Goal: Check status: Check status

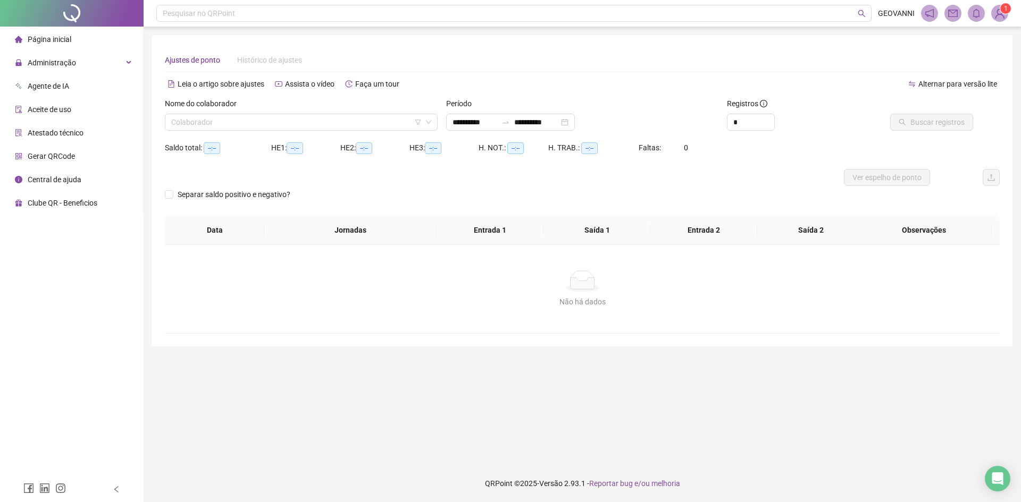
type input "**********"
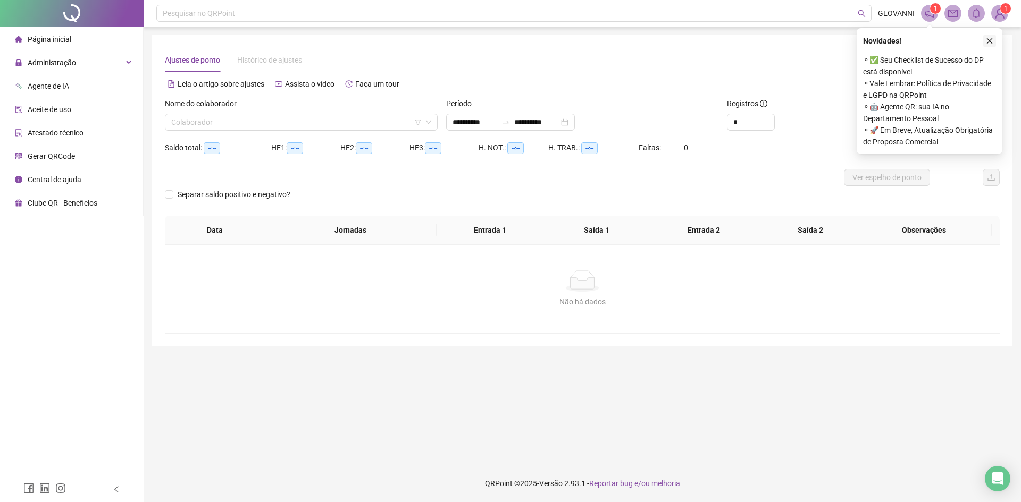
click at [990, 41] on icon "close" at bounding box center [989, 40] width 7 height 7
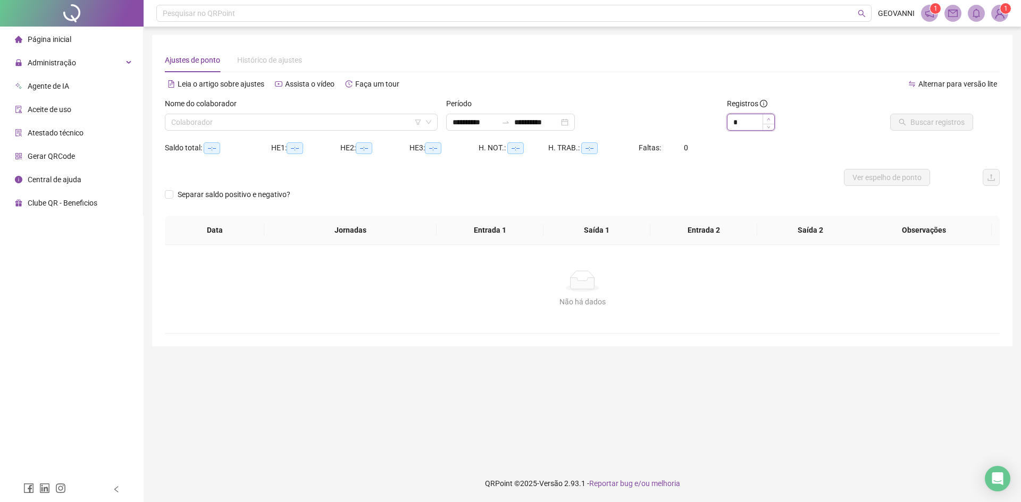
type input "*"
click at [772, 120] on span "Increase Value" at bounding box center [769, 119] width 12 height 10
click at [379, 121] on input "search" at bounding box center [296, 122] width 250 height 16
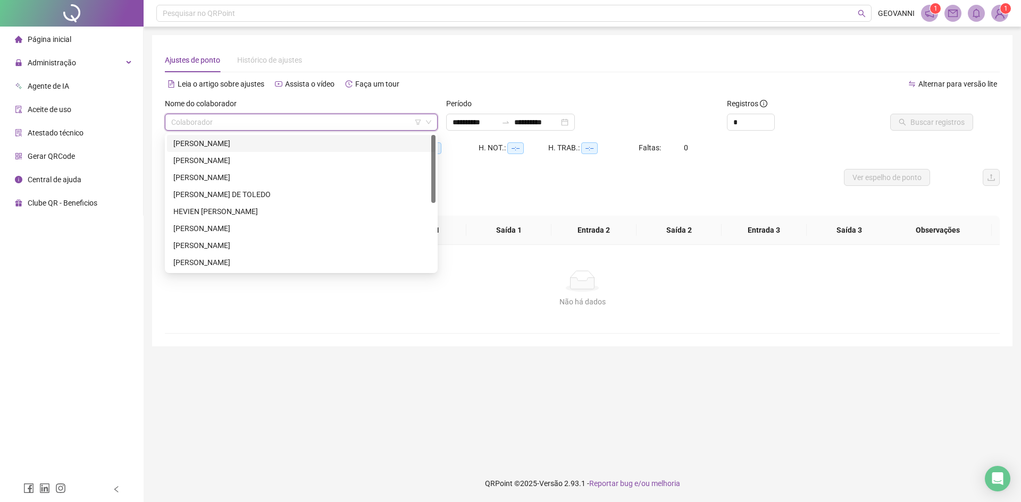
click at [307, 143] on div "[PERSON_NAME]" at bounding box center [301, 144] width 256 height 12
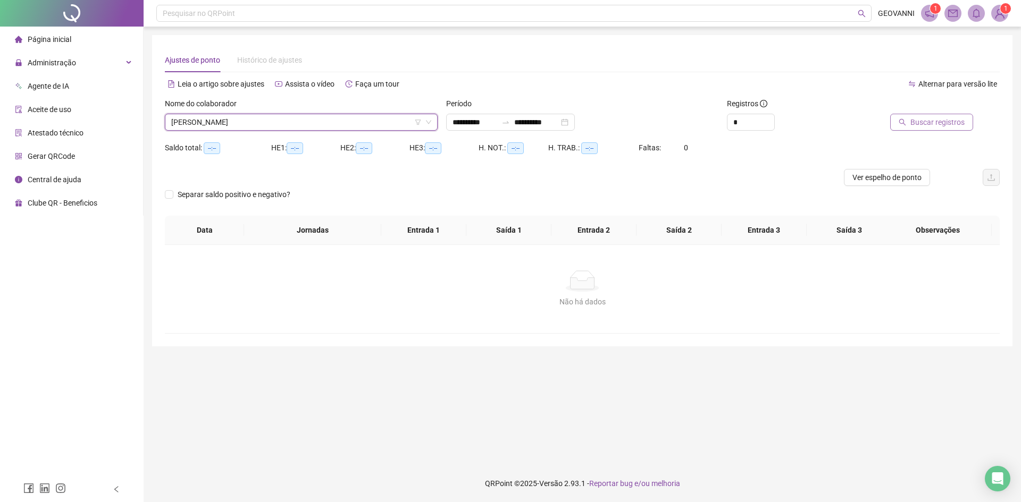
click at [949, 126] on span "Buscar registros" at bounding box center [937, 122] width 54 height 12
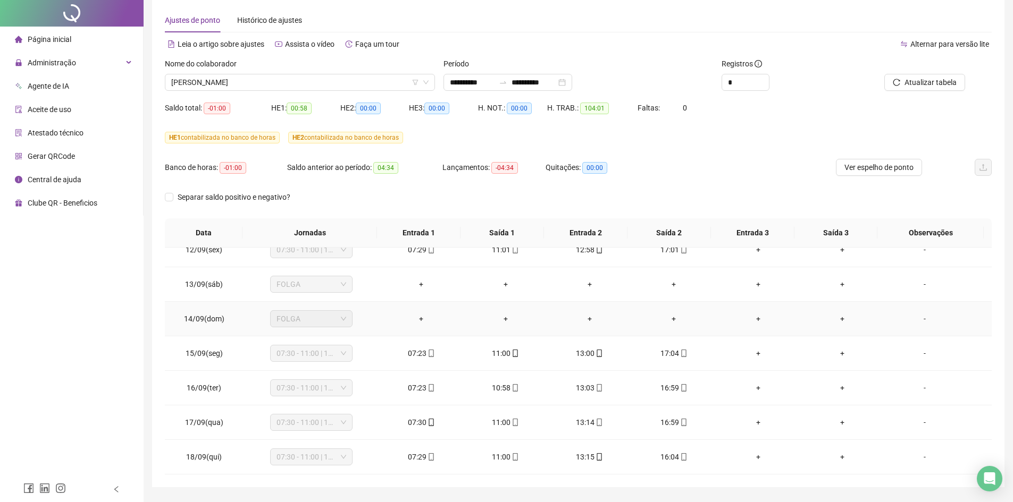
scroll to position [71, 0]
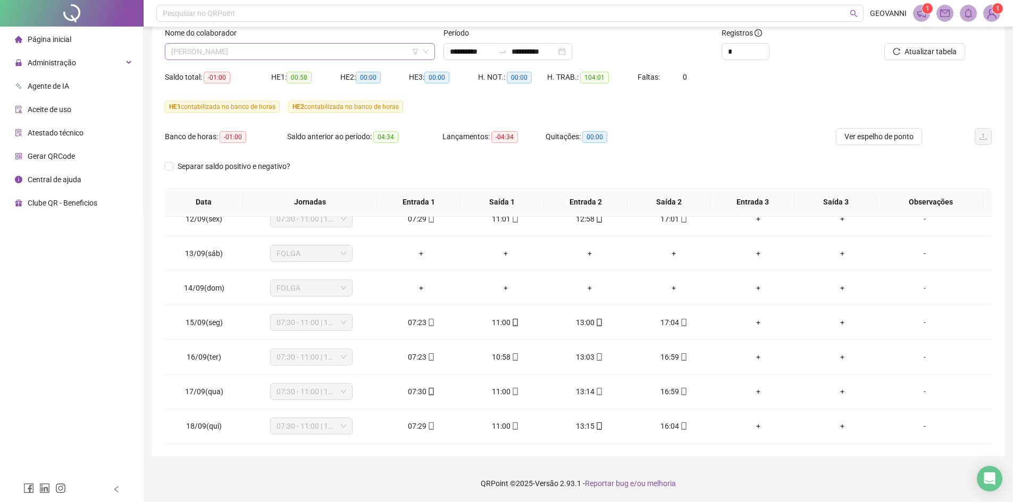
click at [376, 51] on span "[PERSON_NAME]" at bounding box center [299, 52] width 257 height 16
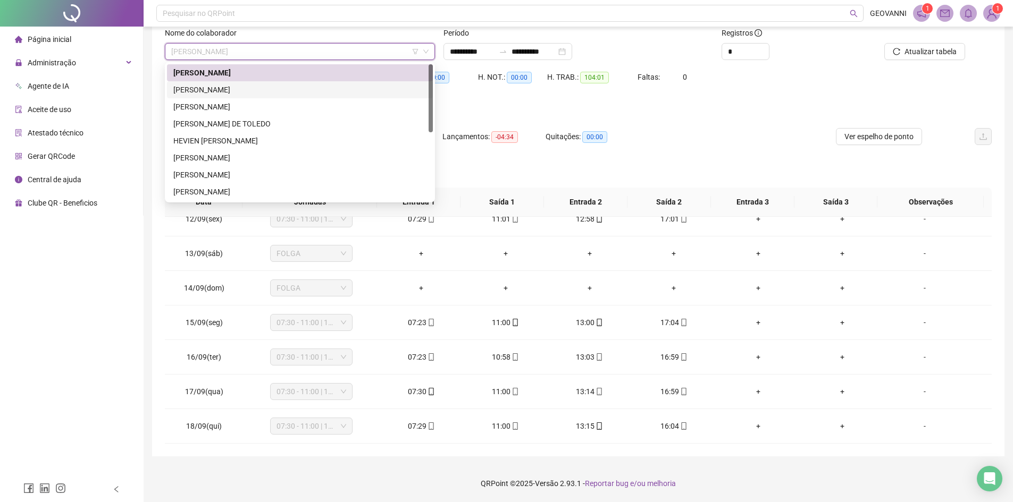
click at [220, 93] on div "[PERSON_NAME]" at bounding box center [299, 90] width 253 height 12
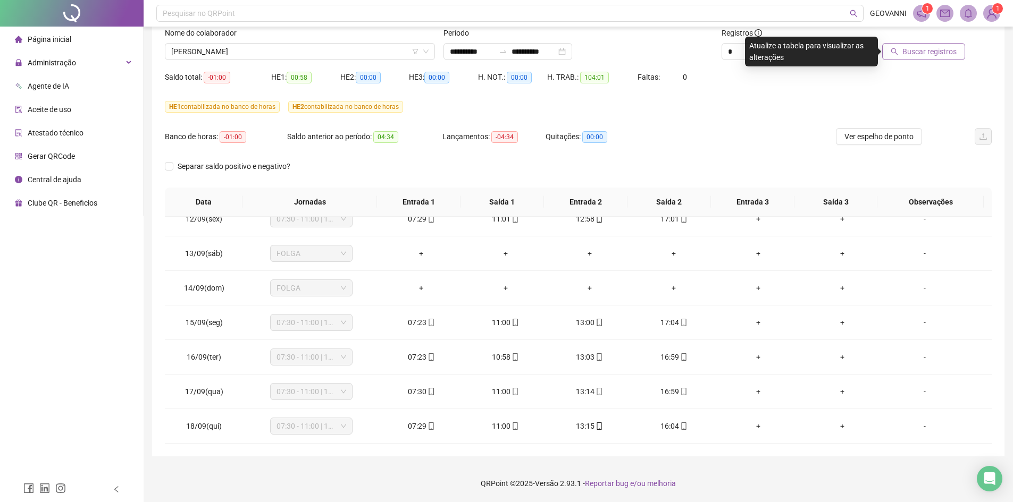
click at [923, 49] on span "Buscar registros" at bounding box center [929, 52] width 54 height 12
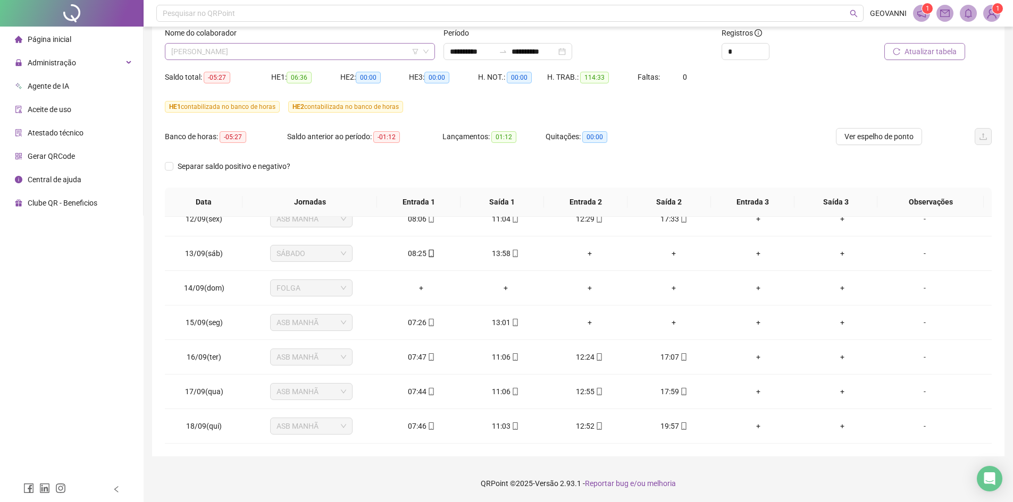
click at [299, 47] on span "[PERSON_NAME]" at bounding box center [299, 52] width 257 height 16
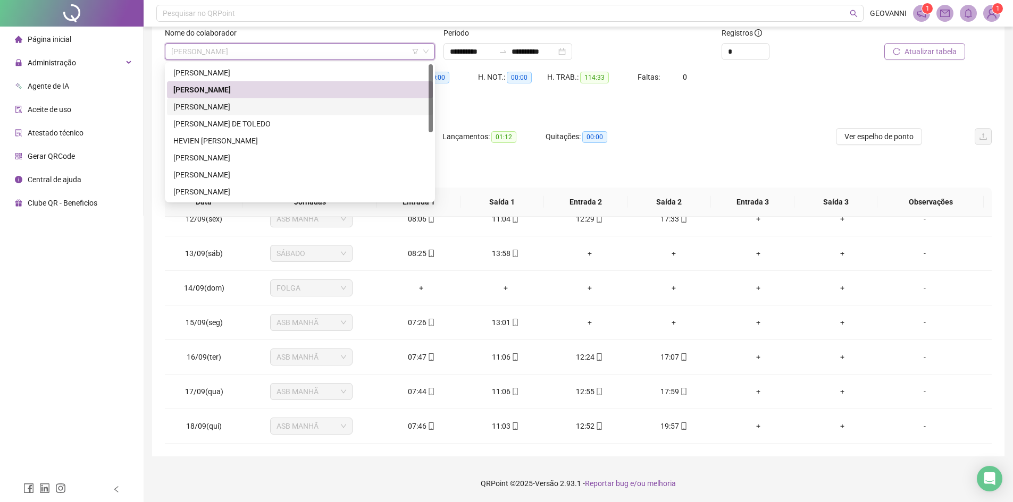
click at [222, 104] on div "[PERSON_NAME]" at bounding box center [299, 107] width 253 height 12
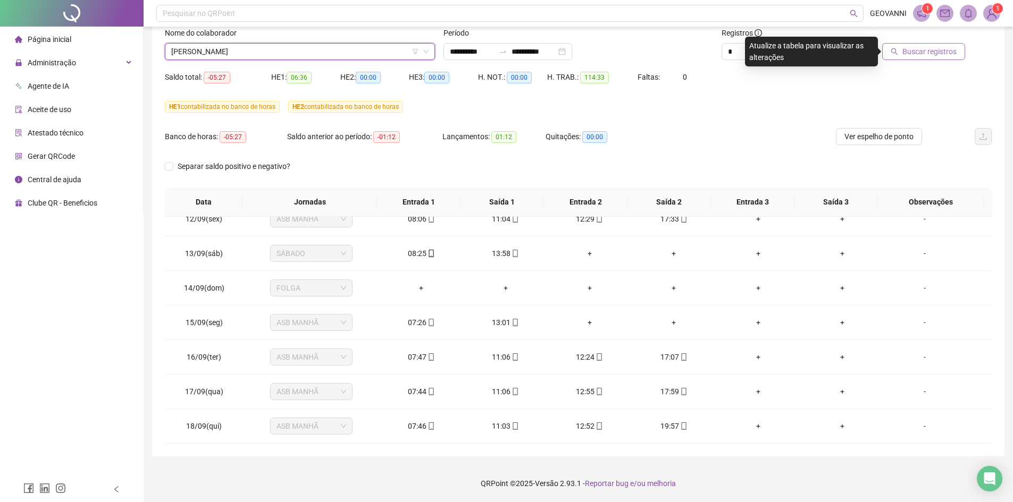
click at [932, 51] on span "Buscar registros" at bounding box center [929, 52] width 54 height 12
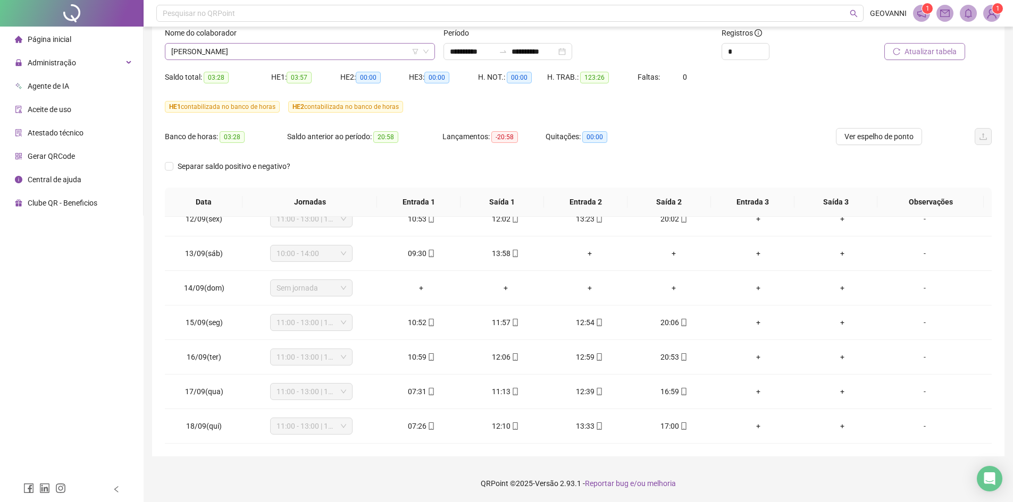
click at [280, 48] on span "[PERSON_NAME]" at bounding box center [299, 52] width 257 height 16
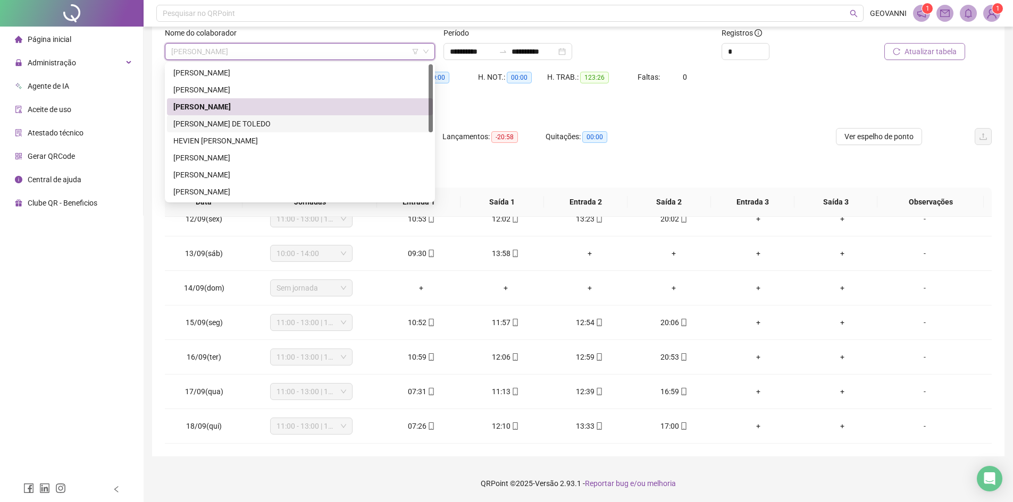
click at [210, 122] on div "[PERSON_NAME] DE TOLEDO" at bounding box center [299, 124] width 253 height 12
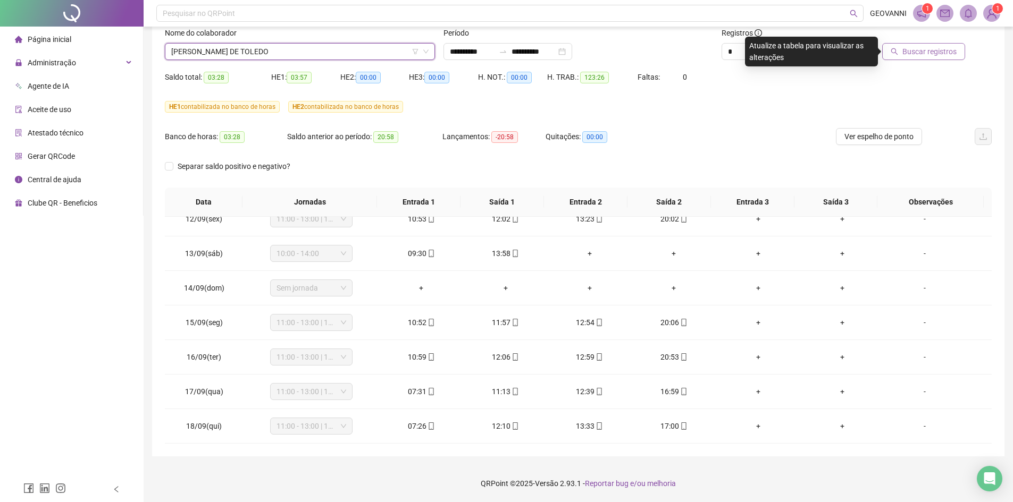
click at [940, 50] on span "Buscar registros" at bounding box center [929, 52] width 54 height 12
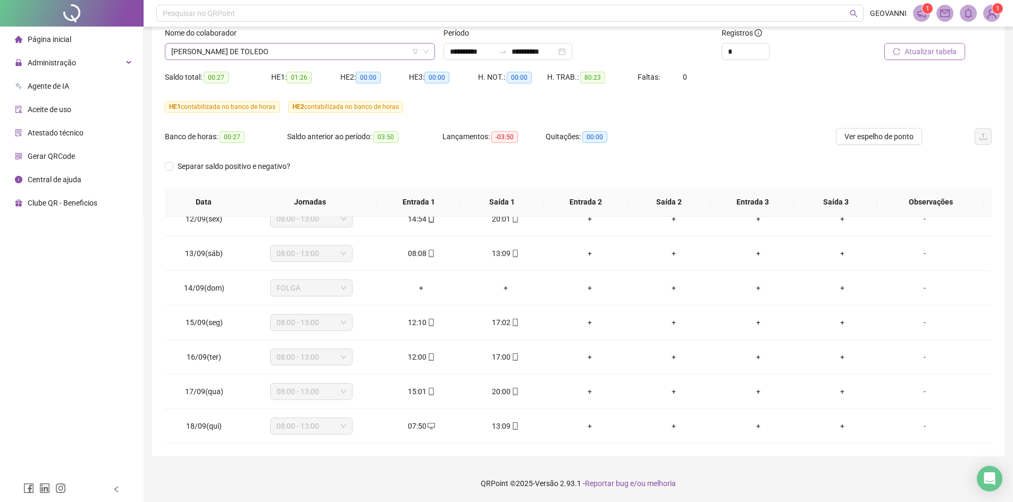
click at [300, 53] on span "[PERSON_NAME] DE TOLEDO" at bounding box center [299, 52] width 257 height 16
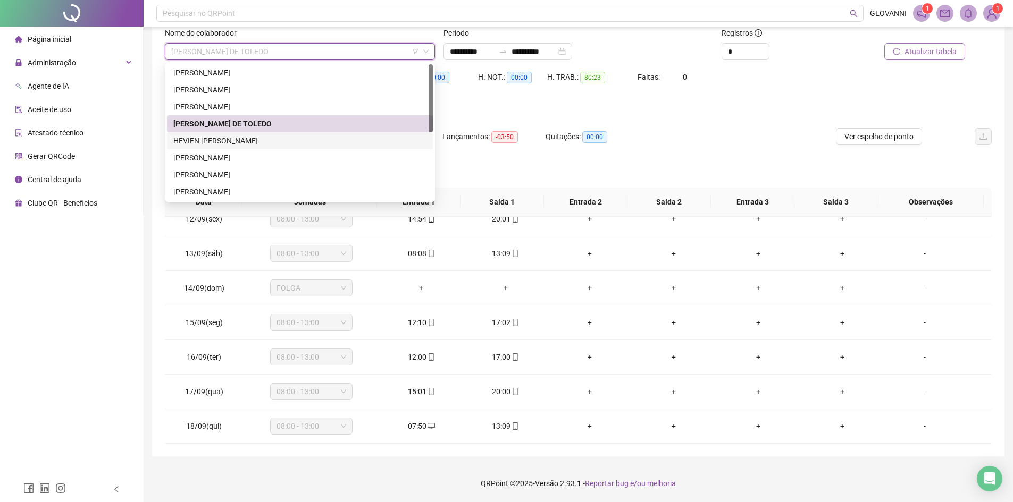
click at [199, 146] on div "HEVIEN [PERSON_NAME]" at bounding box center [299, 141] width 253 height 12
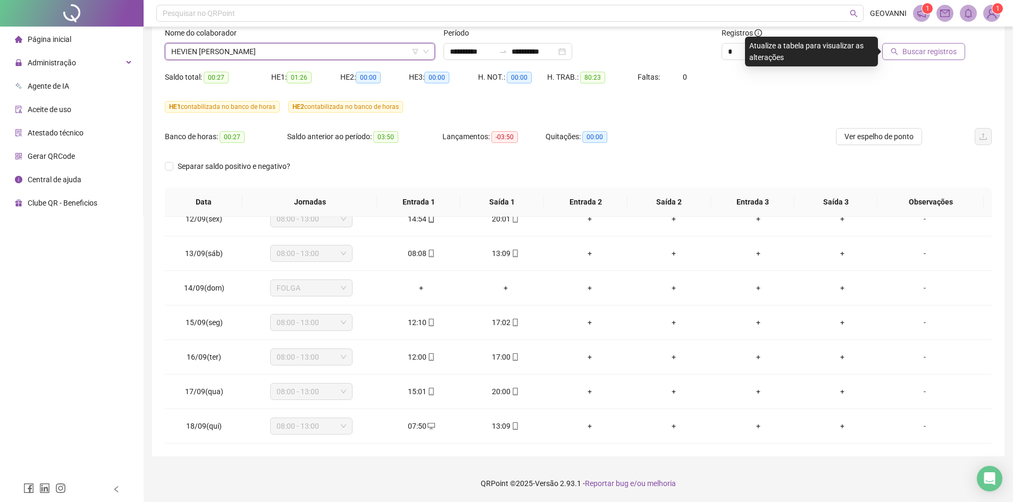
click at [914, 56] on span "Buscar registros" at bounding box center [929, 52] width 54 height 12
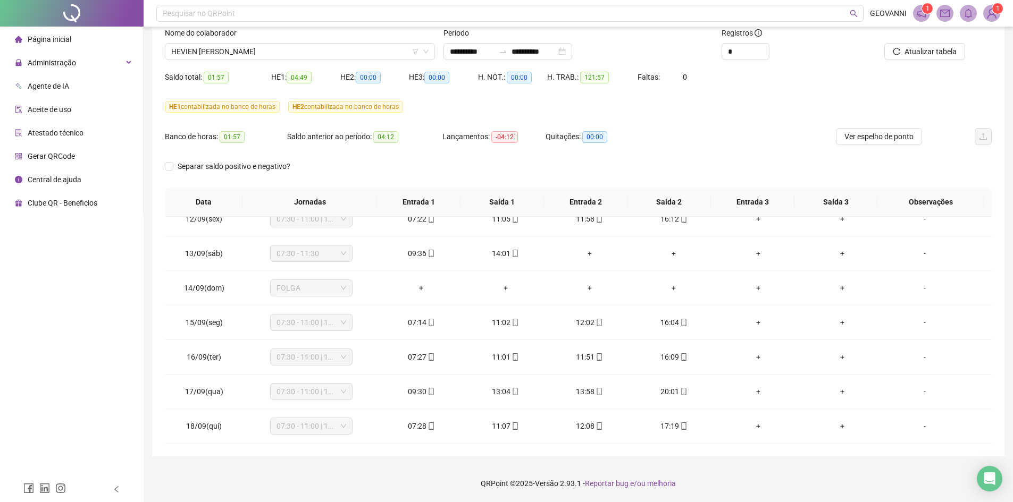
drag, startPoint x: 747, startPoint y: 124, endPoint x: 678, endPoint y: 130, distance: 69.4
click at [678, 130] on div "Banco de horas: 01:57 Saldo anterior ao período: 04:12 Lançamentos: -04:12 Quit…" at bounding box center [475, 143] width 620 height 30
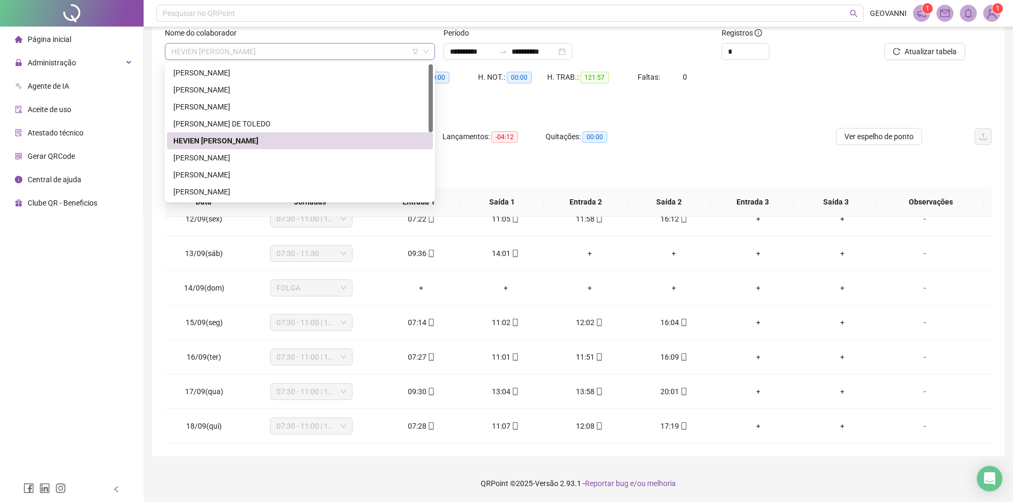
click at [270, 49] on span "HEVIEN [PERSON_NAME]" at bounding box center [299, 52] width 257 height 16
click at [200, 157] on div "[PERSON_NAME]" at bounding box center [299, 158] width 253 height 12
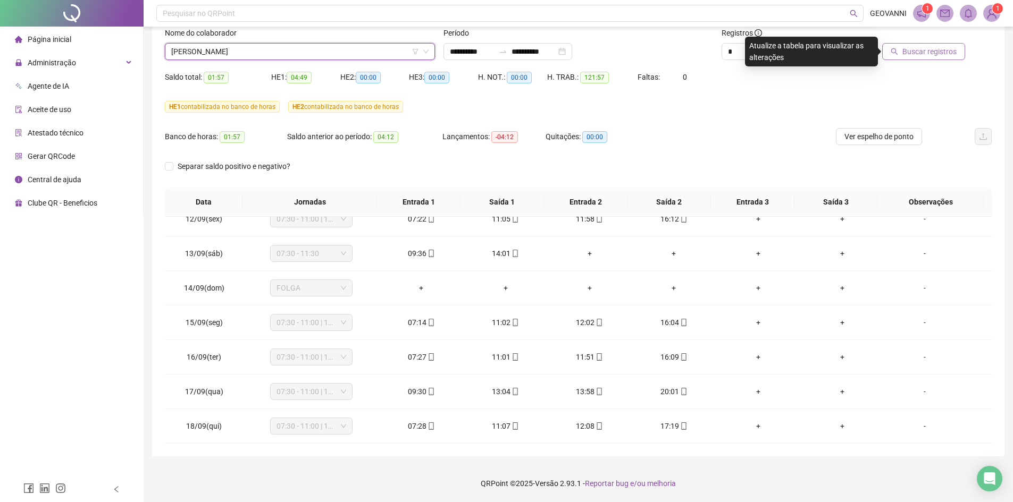
click at [942, 47] on span "Buscar registros" at bounding box center [929, 52] width 54 height 12
click at [299, 48] on span "[PERSON_NAME]" at bounding box center [299, 52] width 257 height 16
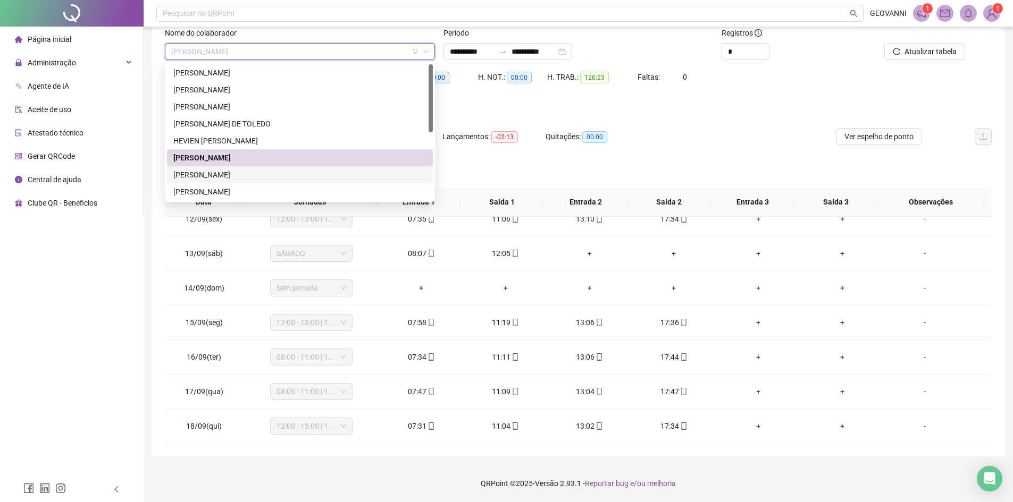
click at [251, 180] on div "[PERSON_NAME]" at bounding box center [299, 175] width 253 height 12
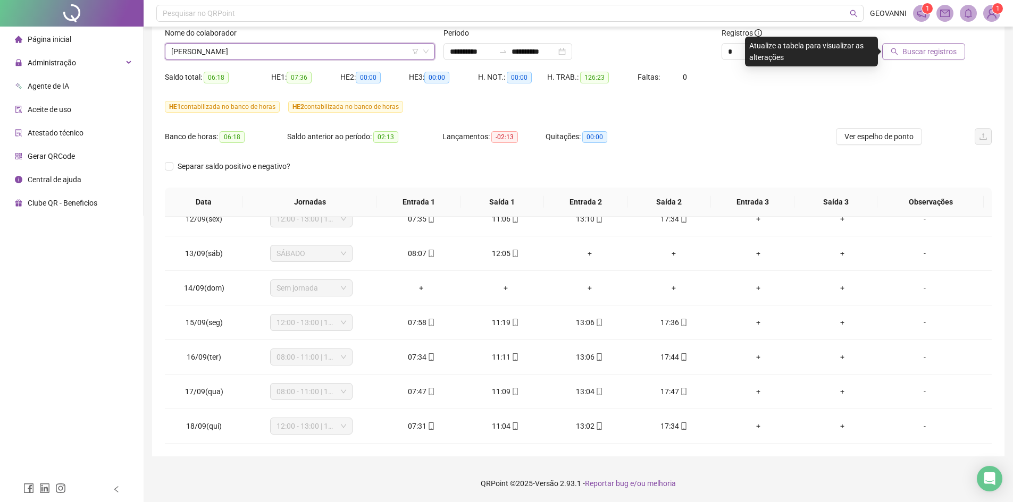
click at [949, 45] on button "Buscar registros" at bounding box center [923, 51] width 83 height 17
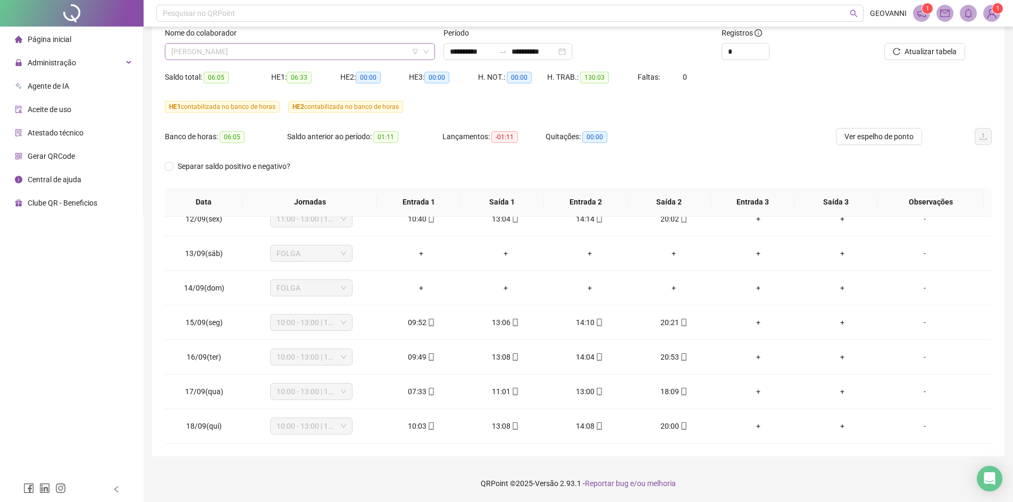
click at [356, 47] on span "[PERSON_NAME]" at bounding box center [299, 52] width 257 height 16
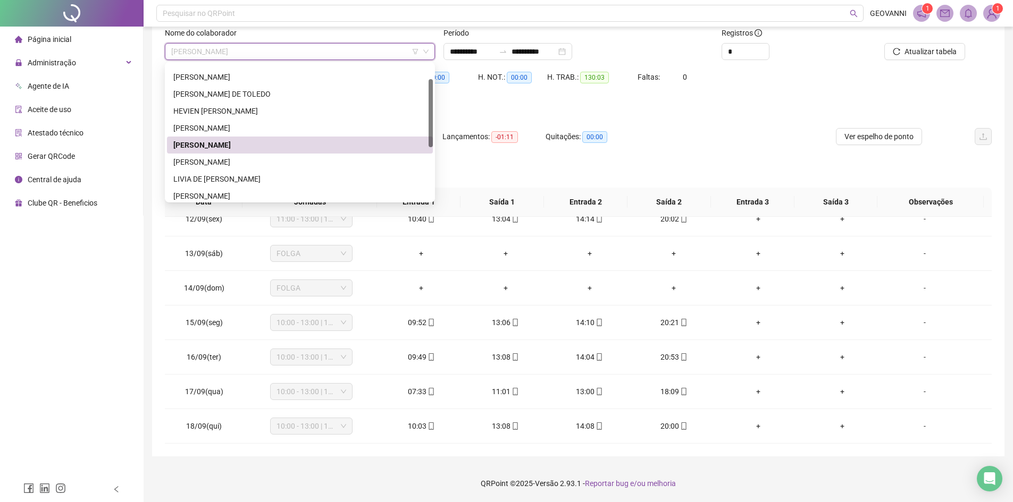
scroll to position [83, 0]
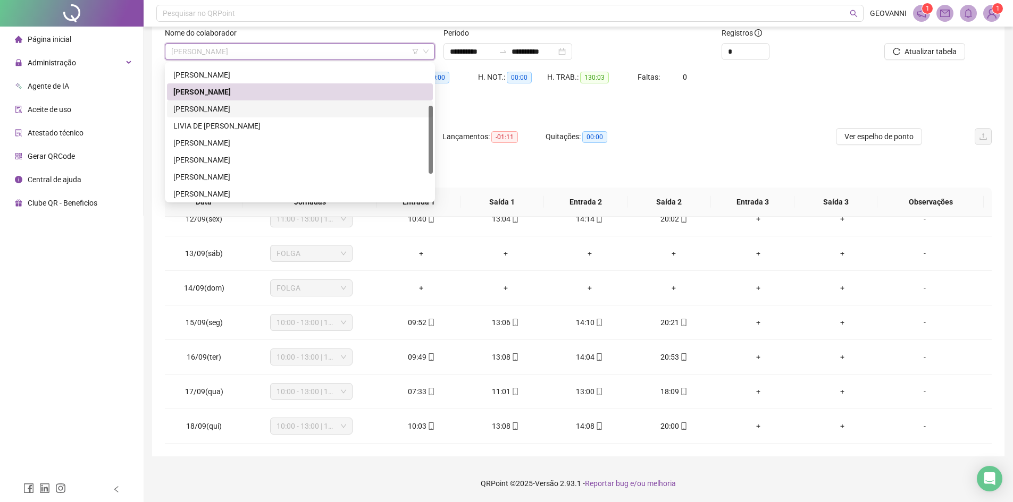
click at [222, 110] on div "[PERSON_NAME]" at bounding box center [299, 109] width 253 height 12
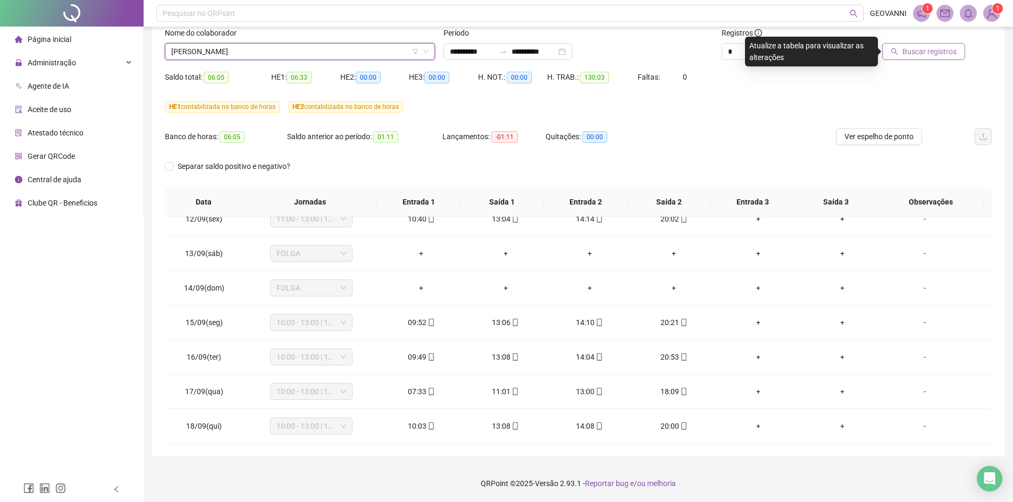
click at [901, 56] on button "Buscar registros" at bounding box center [923, 51] width 83 height 17
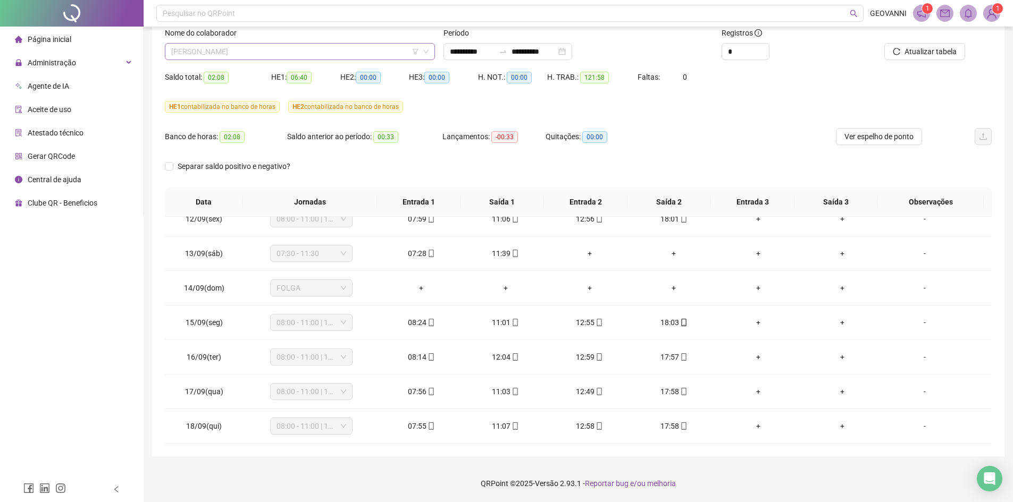
click at [277, 51] on span "[PERSON_NAME]" at bounding box center [299, 52] width 257 height 16
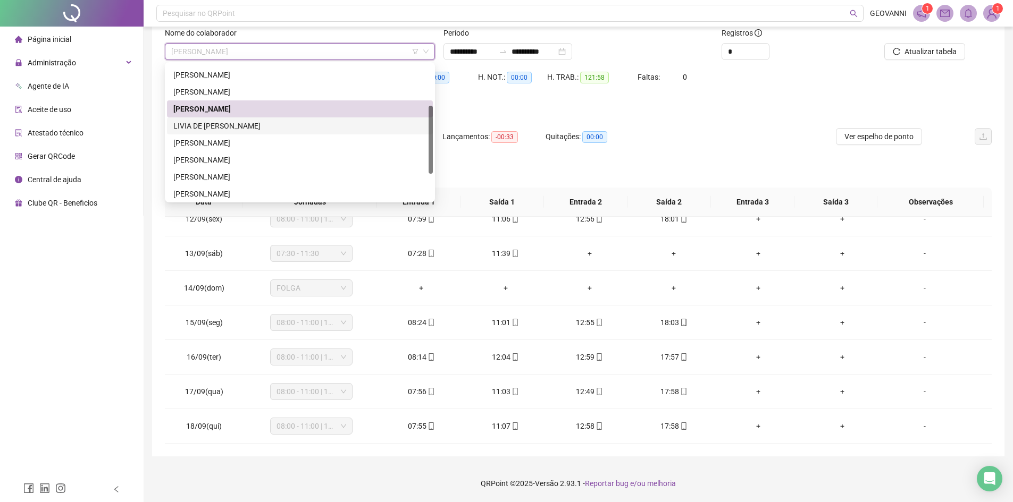
click at [241, 129] on div "LIVIA DE [PERSON_NAME]" at bounding box center [299, 126] width 253 height 12
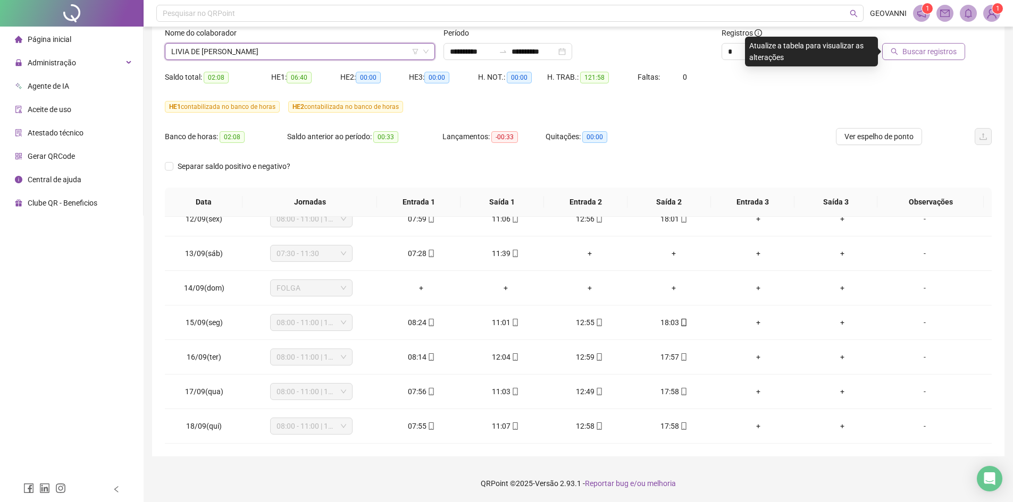
click at [936, 54] on span "Buscar registros" at bounding box center [929, 52] width 54 height 12
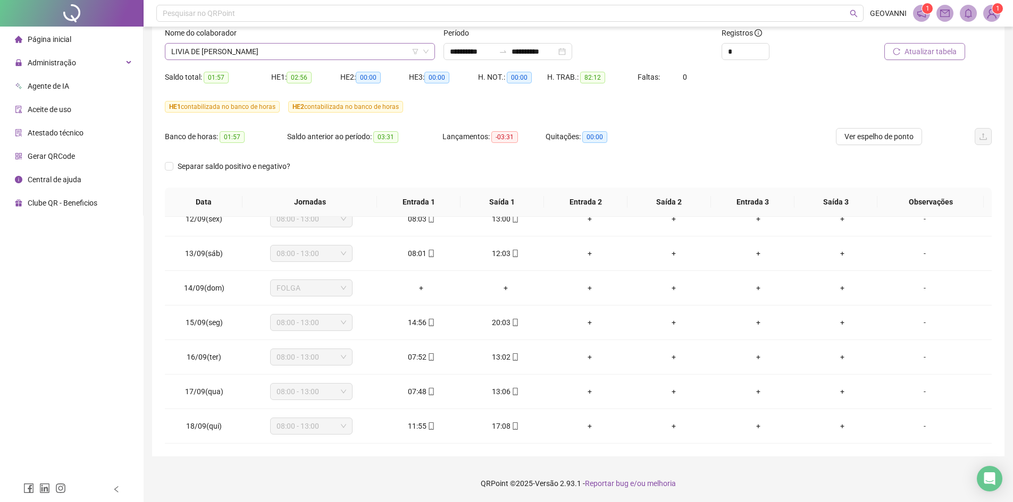
click at [292, 46] on span "LIVIA DE [PERSON_NAME]" at bounding box center [299, 52] width 257 height 16
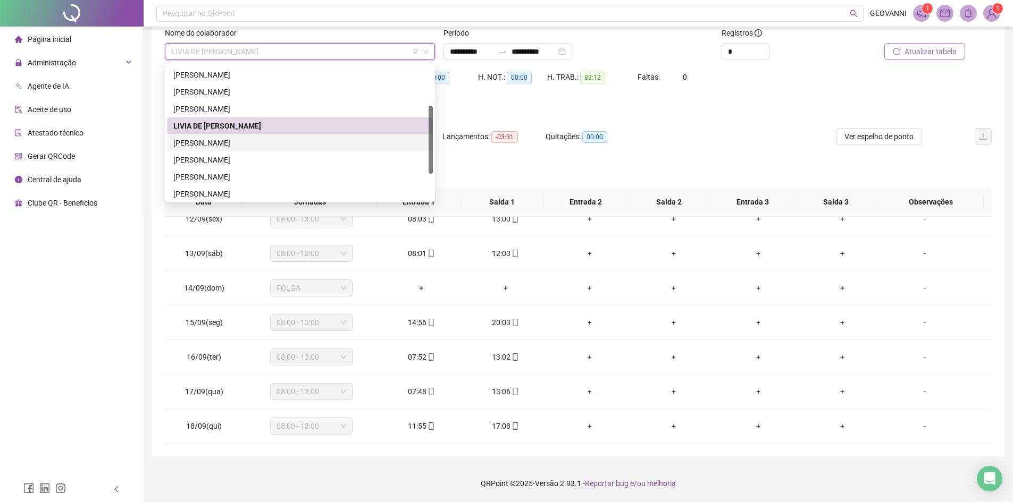
click at [246, 149] on div "[PERSON_NAME]" at bounding box center [300, 143] width 266 height 17
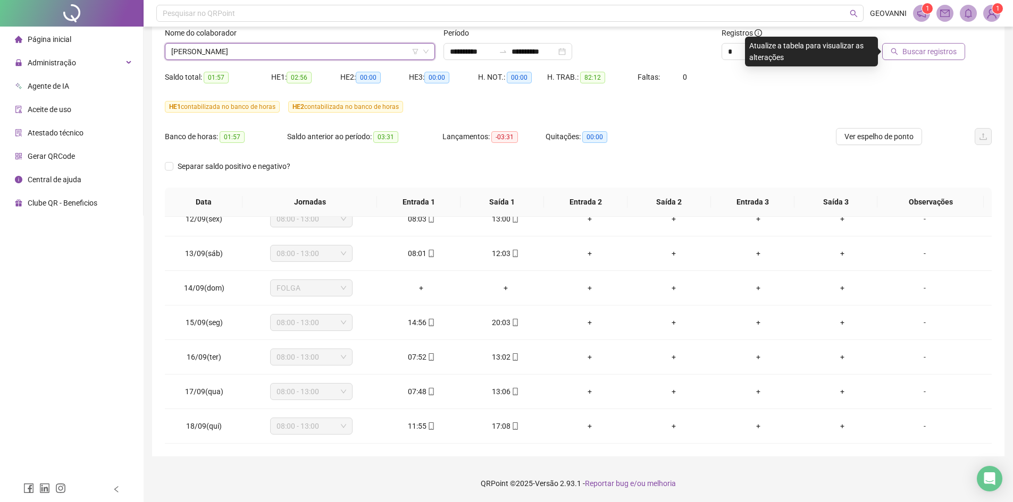
click at [932, 51] on span "Buscar registros" at bounding box center [929, 52] width 54 height 12
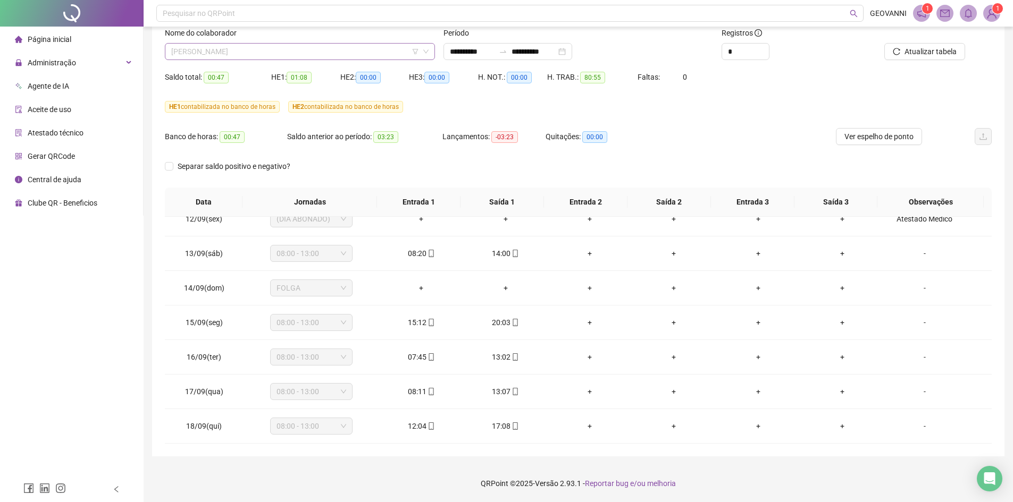
click at [279, 53] on span "[PERSON_NAME]" at bounding box center [299, 52] width 257 height 16
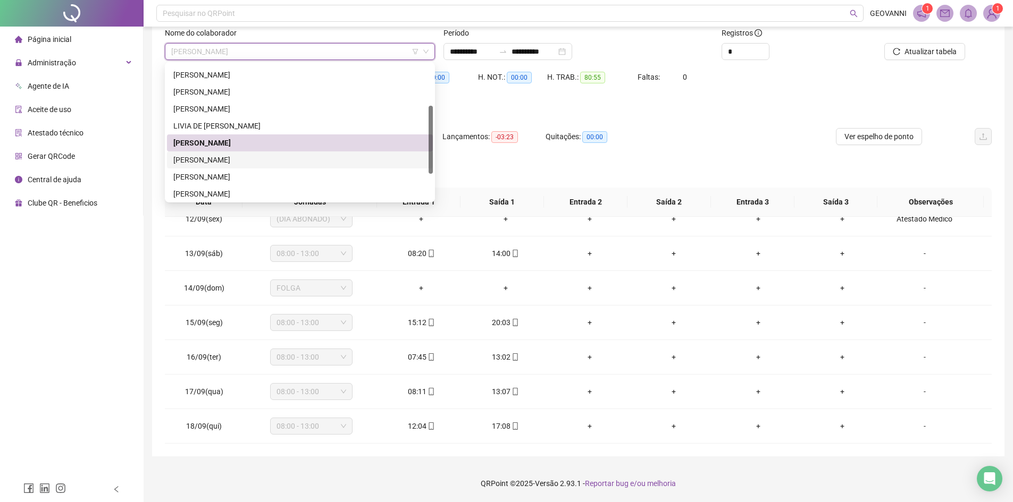
click at [239, 157] on div "[PERSON_NAME]" at bounding box center [299, 160] width 253 height 12
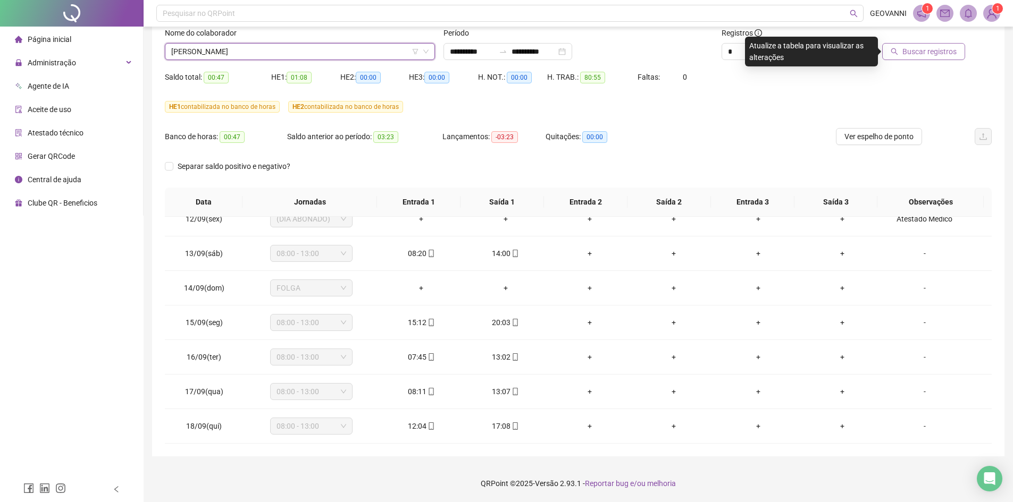
click at [920, 53] on span "Buscar registros" at bounding box center [929, 52] width 54 height 12
click at [303, 46] on span "[PERSON_NAME]" at bounding box center [299, 52] width 257 height 16
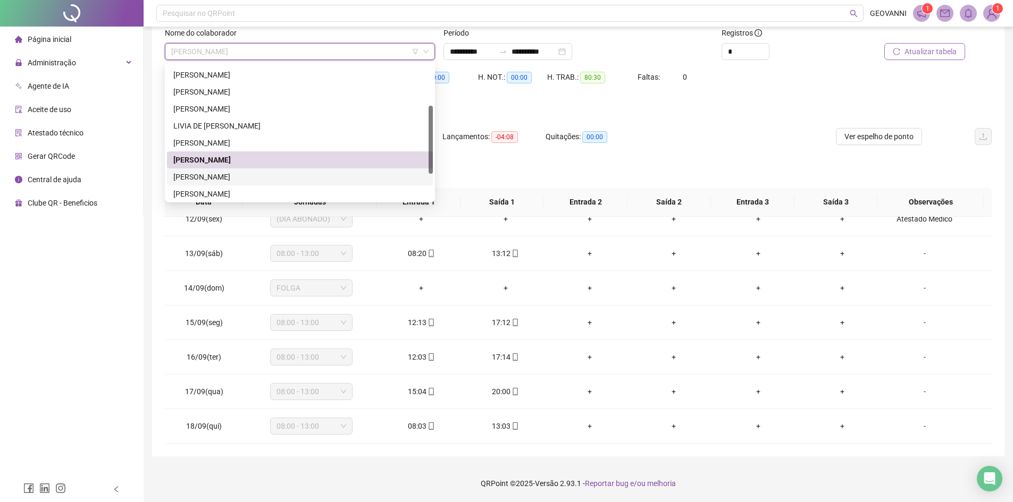
click at [230, 180] on div "[PERSON_NAME]" at bounding box center [299, 177] width 253 height 12
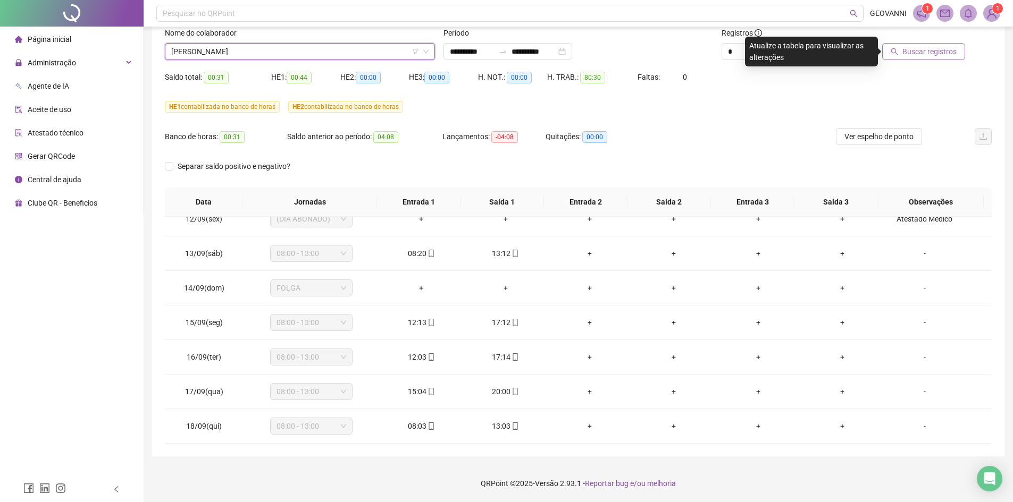
click at [921, 52] on span "Buscar registros" at bounding box center [929, 52] width 54 height 12
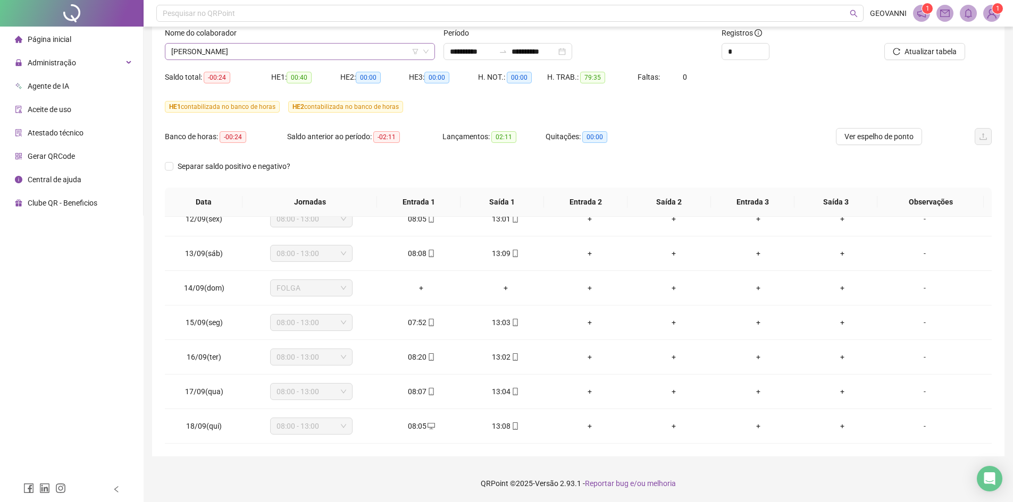
click at [306, 54] on span "[PERSON_NAME]" at bounding box center [299, 52] width 257 height 16
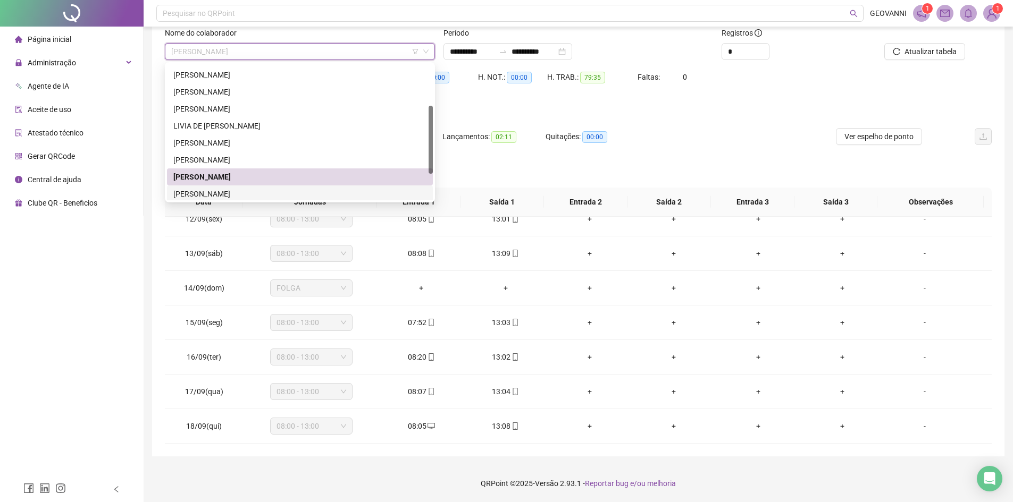
click at [277, 194] on div "[PERSON_NAME]" at bounding box center [299, 194] width 253 height 12
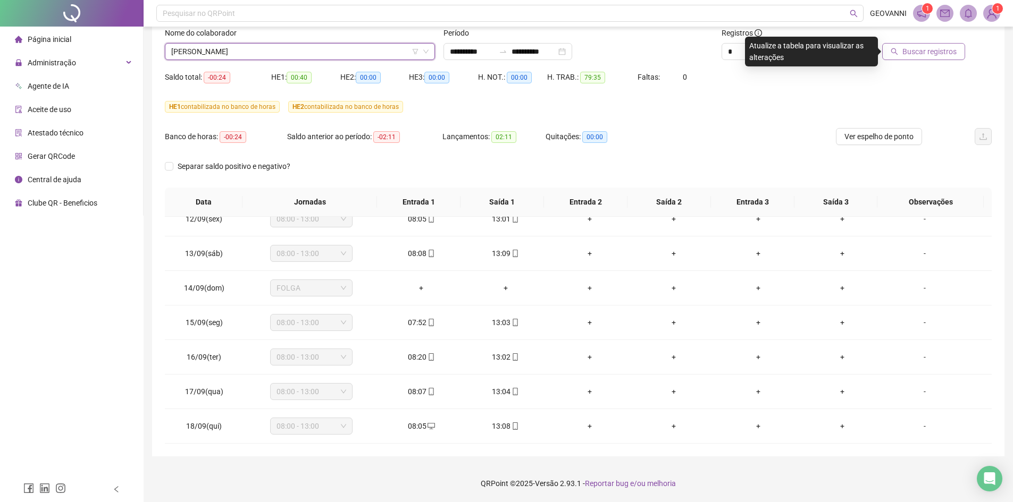
click at [925, 49] on span "Buscar registros" at bounding box center [929, 52] width 54 height 12
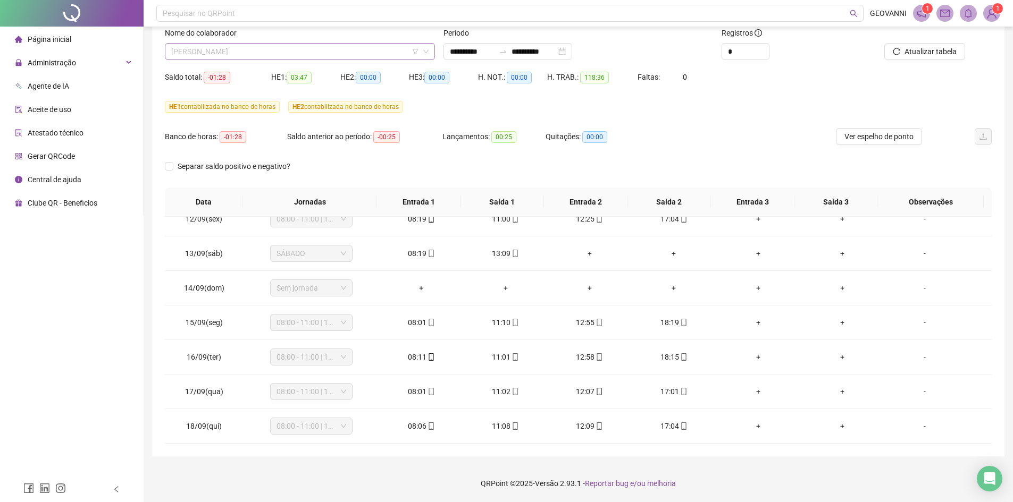
click at [357, 56] on span "[PERSON_NAME]" at bounding box center [299, 52] width 257 height 16
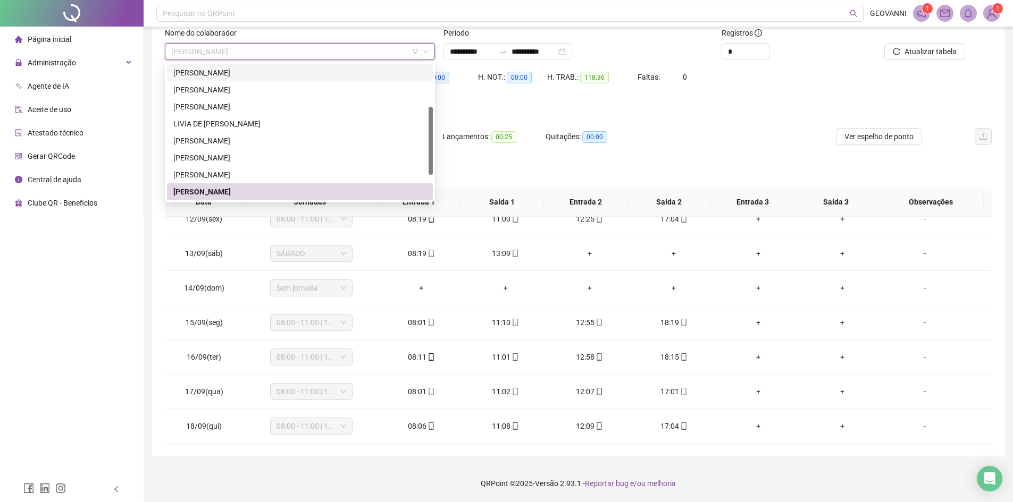
scroll to position [136, 0]
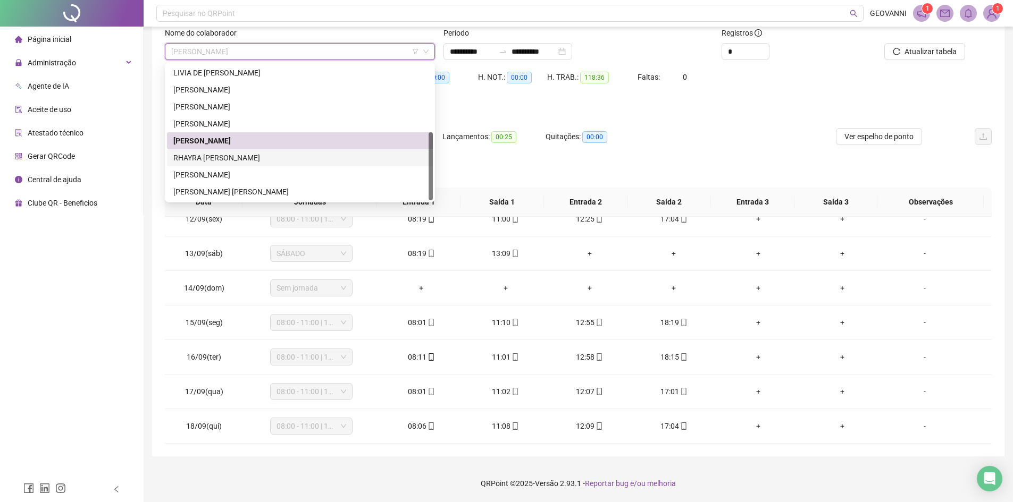
click at [494, 163] on div "Separar saldo positivo e negativo?" at bounding box center [578, 173] width 827 height 30
click at [325, 53] on span "[PERSON_NAME]" at bounding box center [299, 52] width 257 height 16
click at [258, 159] on div "RHAYRA [PERSON_NAME]" at bounding box center [299, 158] width 253 height 12
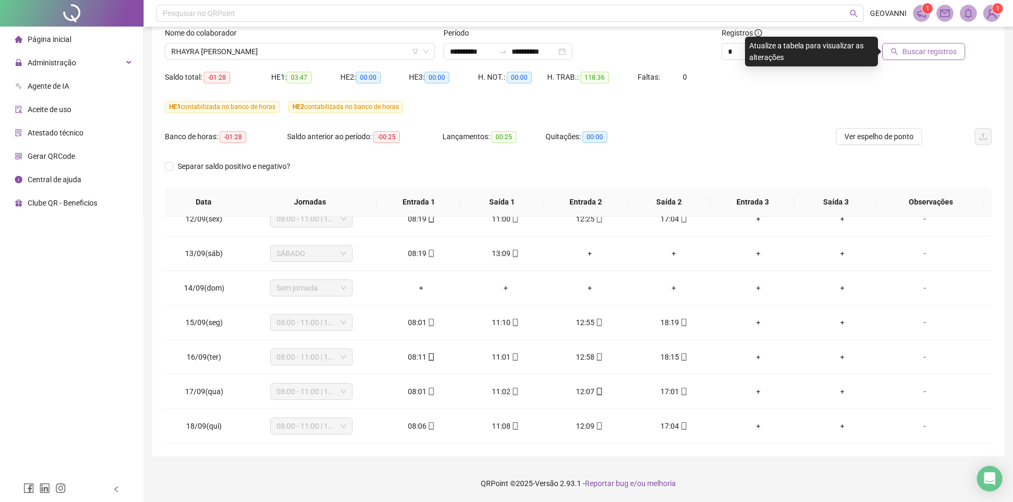
click at [912, 47] on span "Buscar registros" at bounding box center [929, 52] width 54 height 12
click at [320, 49] on span "RHAYRA [PERSON_NAME]" at bounding box center [299, 52] width 257 height 16
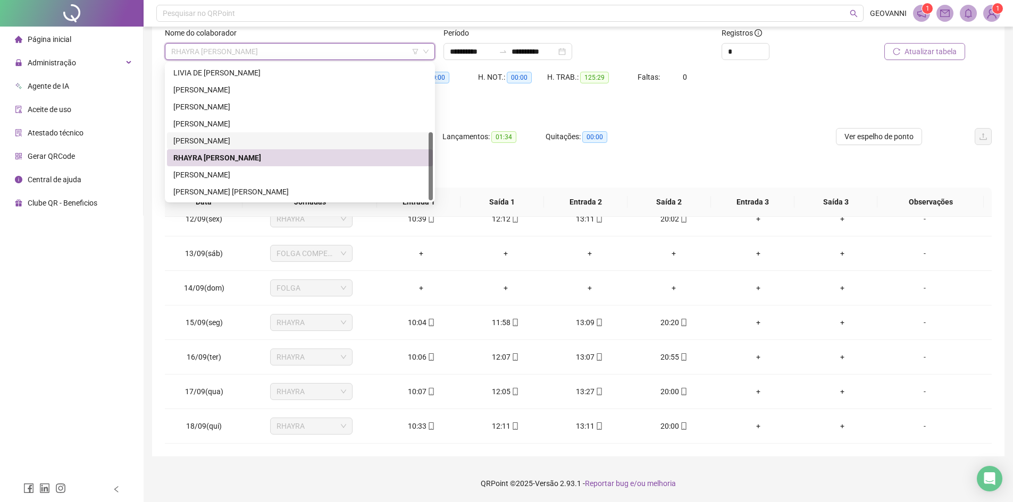
click at [290, 136] on div "[PERSON_NAME]" at bounding box center [299, 141] width 253 height 12
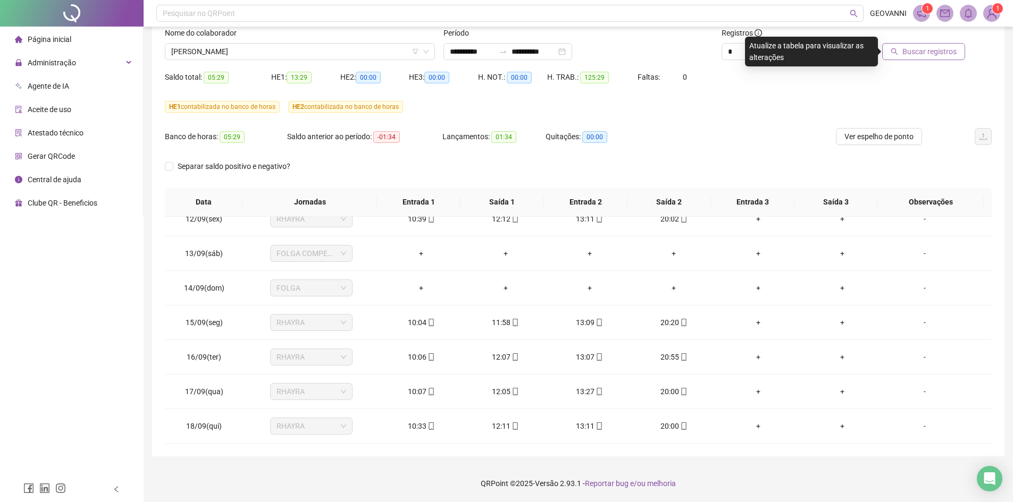
click at [929, 50] on span "Buscar registros" at bounding box center [929, 52] width 54 height 12
click at [319, 51] on span "[PERSON_NAME]" at bounding box center [299, 52] width 257 height 16
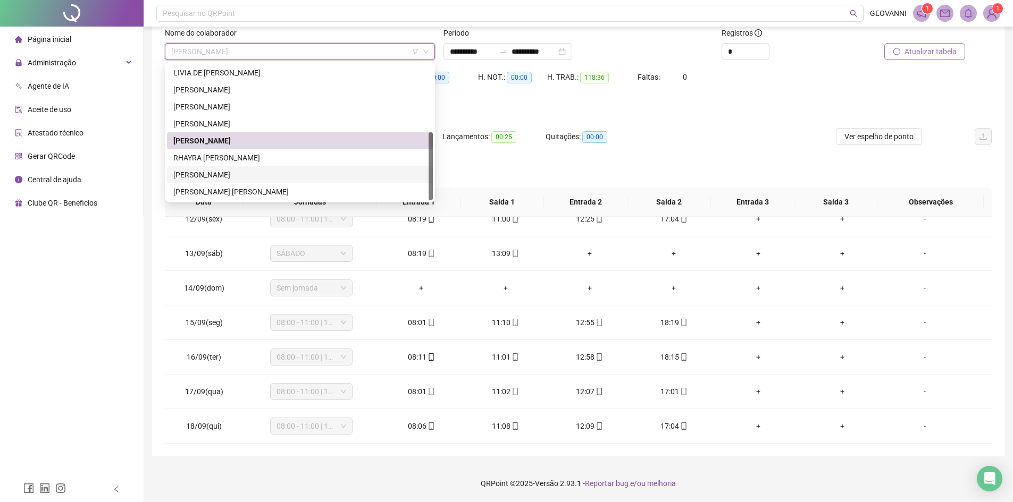
click at [250, 177] on div "[PERSON_NAME]" at bounding box center [299, 175] width 253 height 12
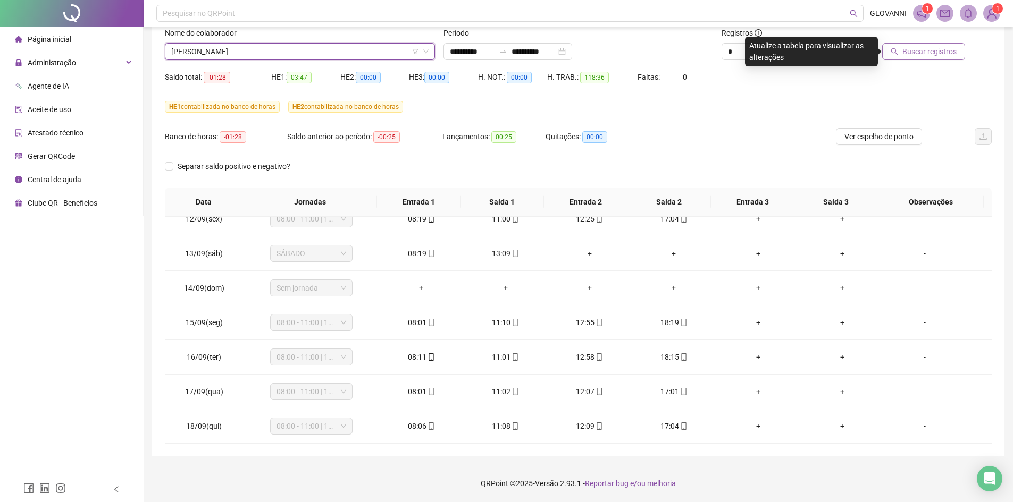
click at [951, 53] on span "Buscar registros" at bounding box center [929, 52] width 54 height 12
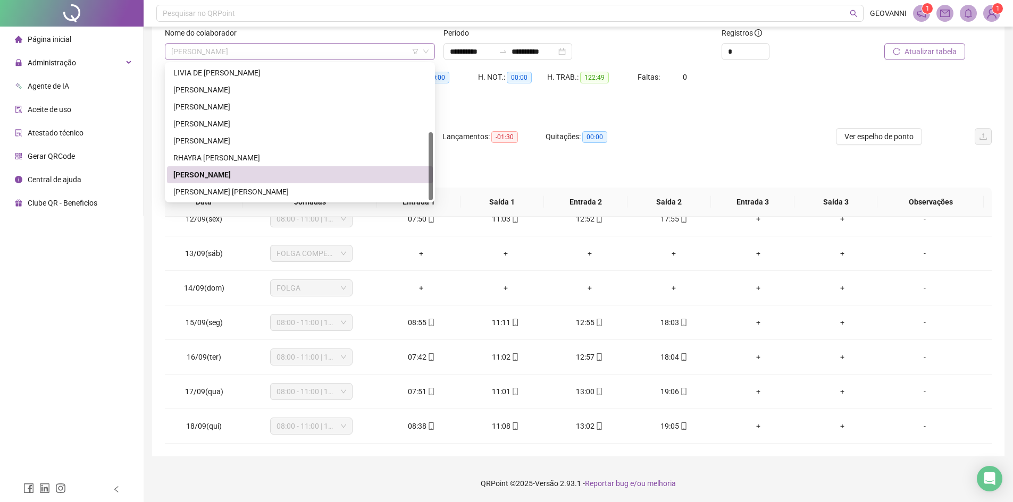
click at [292, 54] on span "[PERSON_NAME]" at bounding box center [299, 52] width 257 height 16
click at [271, 187] on div "[PERSON_NAME] [PERSON_NAME]" at bounding box center [299, 192] width 253 height 12
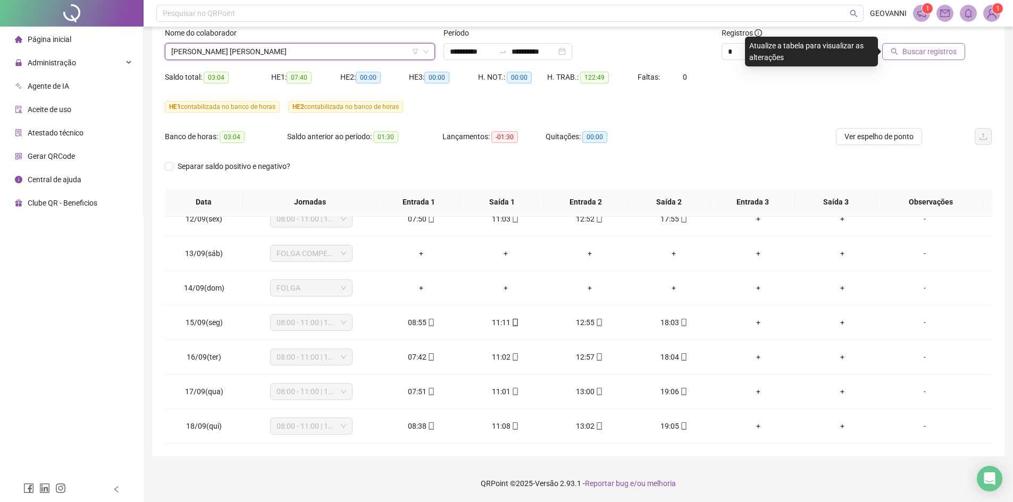
click at [928, 53] on span "Buscar registros" at bounding box center [929, 52] width 54 height 12
